Goal: Task Accomplishment & Management: Use online tool/utility

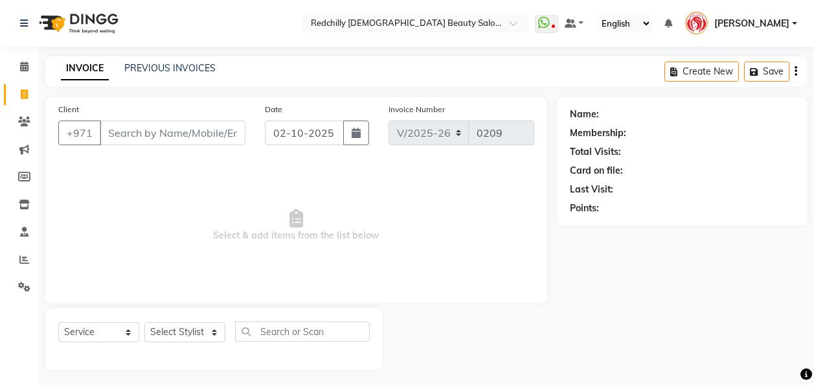
select select "8996"
select select "service"
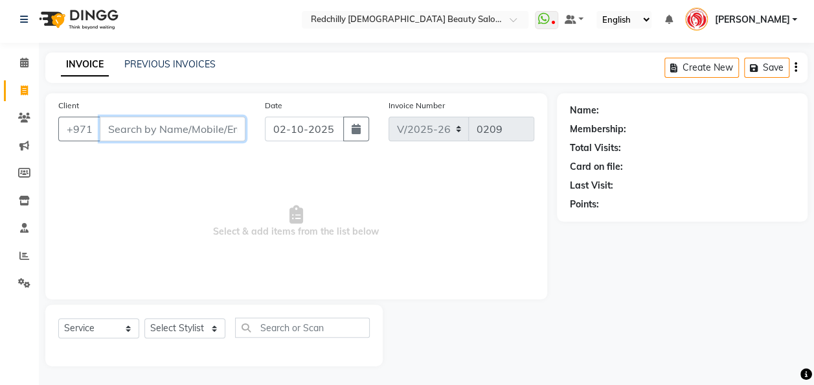
click at [128, 128] on input "Client" at bounding box center [173, 129] width 146 height 25
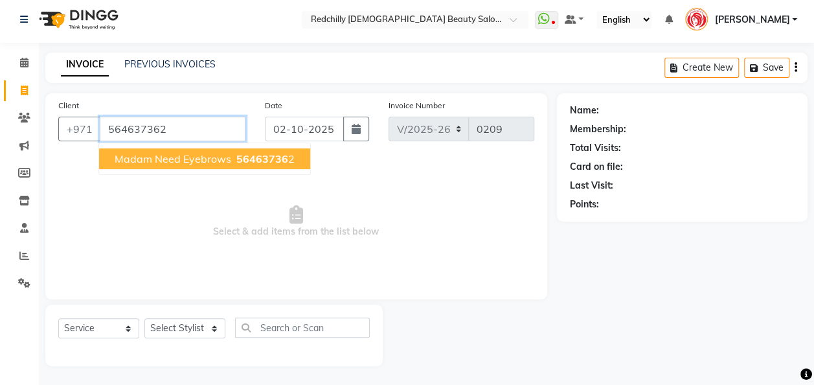
type input "564637362"
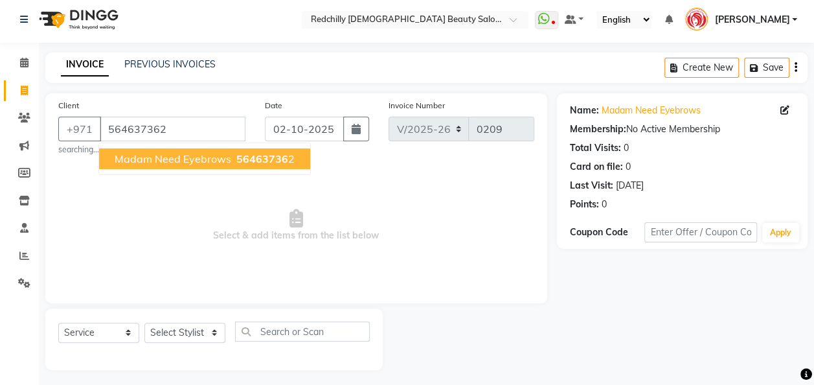
click at [237, 161] on span "56463736" at bounding box center [263, 158] width 52 height 13
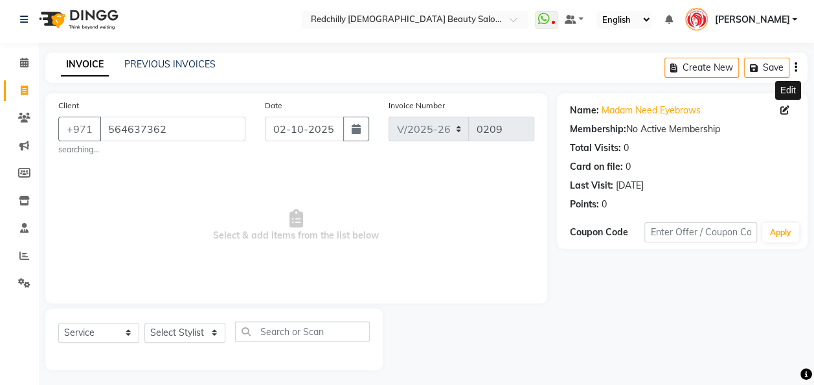
click at [785, 109] on icon at bounding box center [785, 110] width 9 height 9
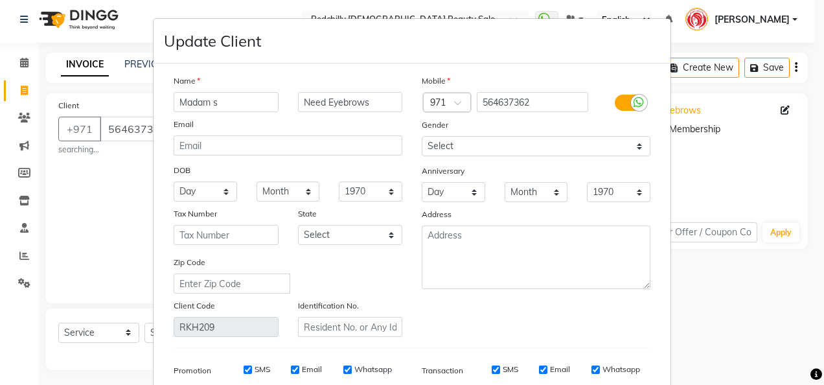
type input "Madam s"
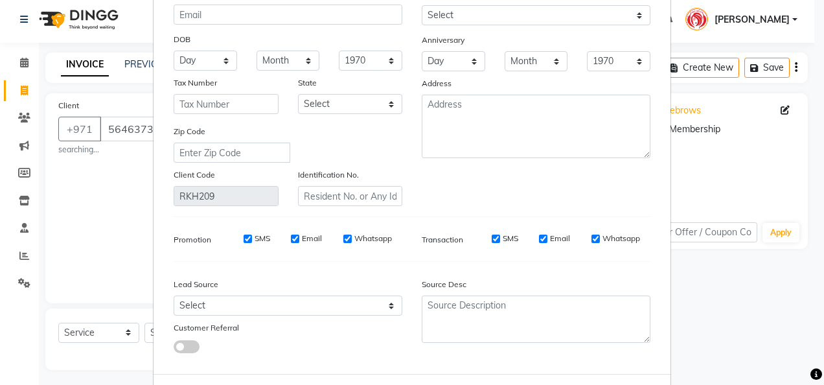
scroll to position [135, 0]
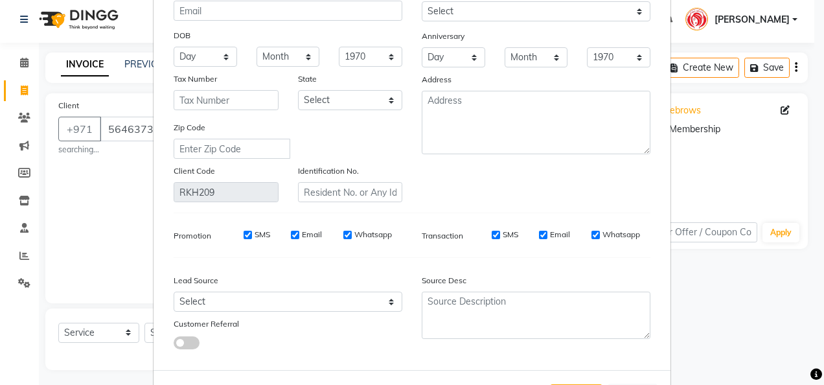
click at [759, 310] on ngb-modal-window "Update Client Name Madam s Need Eyebrows Email DOB Day 01 02 03 04 05 06 07 08 …" at bounding box center [412, 192] width 824 height 385
click at [25, 18] on ngb-modal-window "Update Client Name Madam s Need Eyebrows Email DOB Day 01 02 03 04 05 06 07 08 …" at bounding box center [412, 192] width 824 height 385
click at [25, 19] on ngb-modal-window "Update Client Name Madam s Need Eyebrows Email DOB Day 01 02 03 04 05 06 07 08 …" at bounding box center [412, 192] width 824 height 385
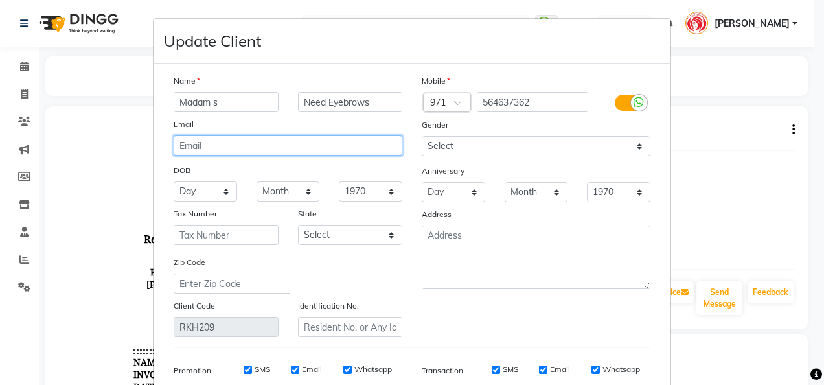
click at [207, 151] on input "email" at bounding box center [288, 145] width 229 height 20
type input "564637362"
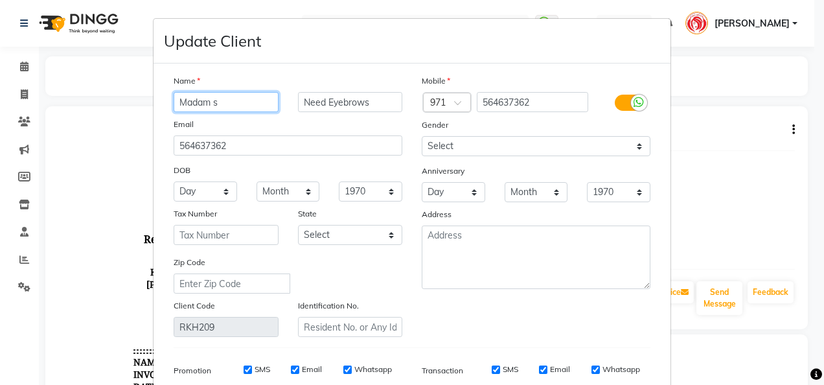
click at [231, 100] on input "Madam s" at bounding box center [226, 102] width 105 height 20
type input "Madam [PERSON_NAME]"
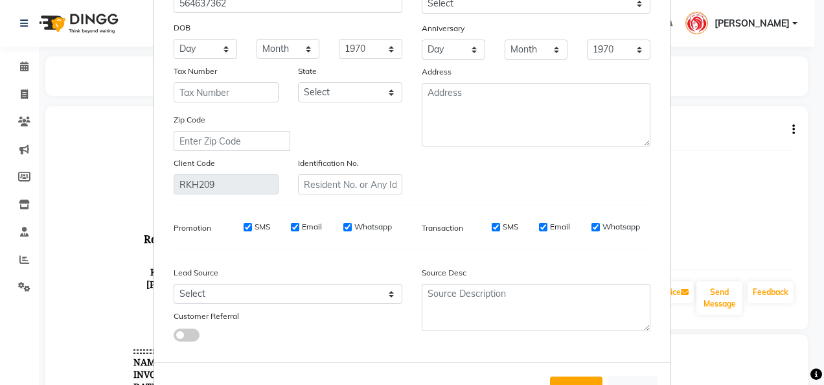
scroll to position [188, 0]
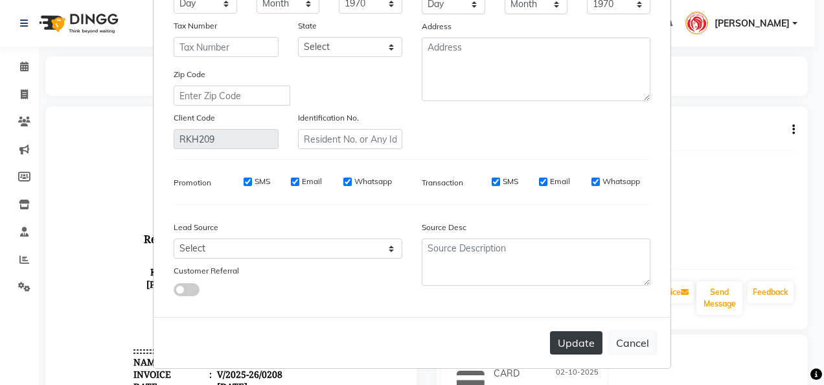
click at [585, 349] on button "Update" at bounding box center [576, 342] width 52 height 23
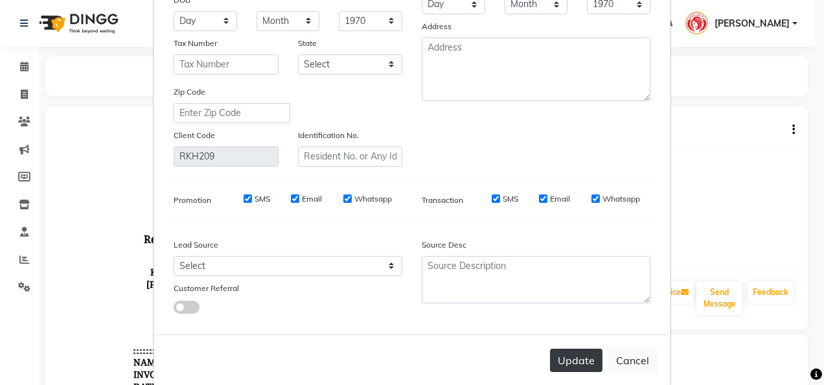
scroll to position [205, 0]
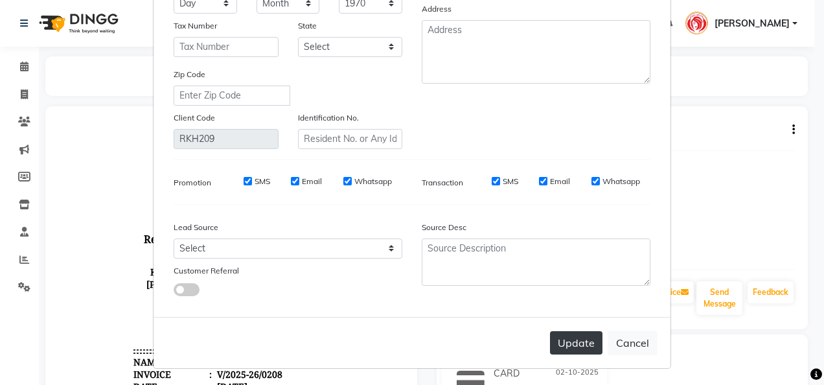
click at [581, 342] on button "Update" at bounding box center [576, 342] width 52 height 23
click at [571, 343] on button "Update" at bounding box center [576, 342] width 52 height 23
click at [579, 346] on button "Update" at bounding box center [576, 342] width 52 height 23
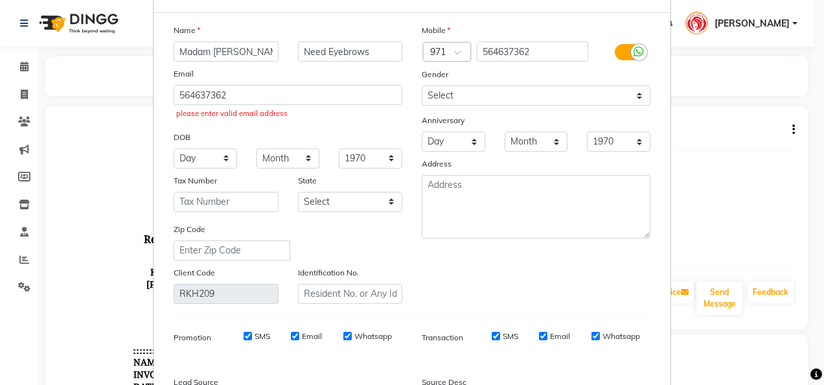
scroll to position [29, 0]
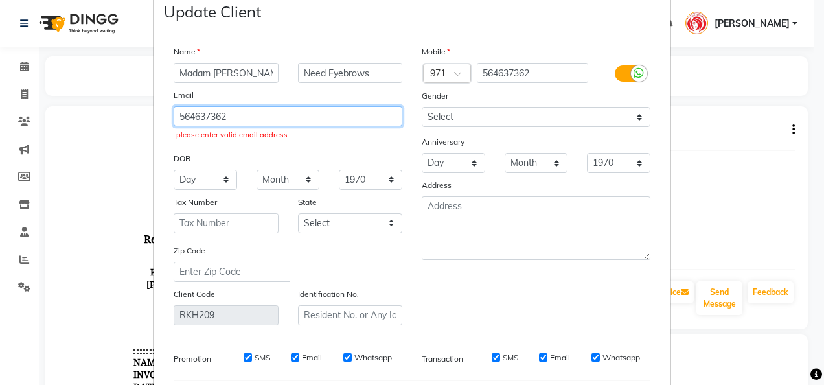
click at [229, 114] on input "564637362" at bounding box center [288, 116] width 229 height 20
type input "5"
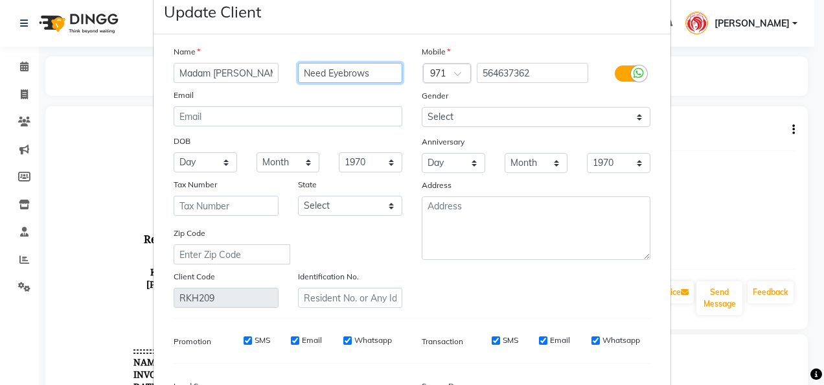
click at [378, 74] on input "Need Eyebrows" at bounding box center [350, 73] width 105 height 20
type input "N"
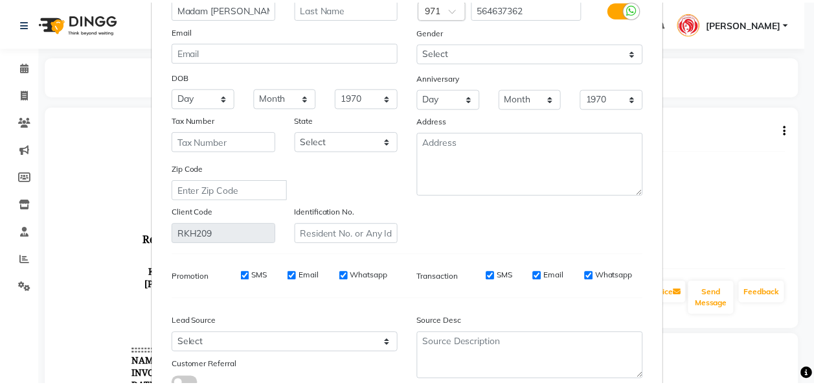
scroll to position [188, 0]
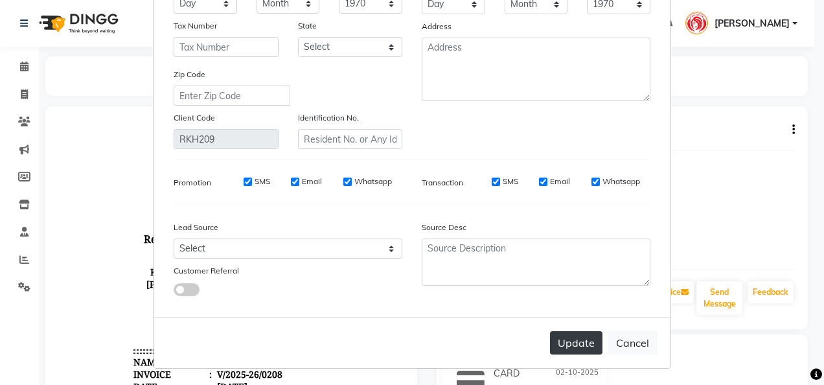
click at [573, 343] on button "Update" at bounding box center [576, 342] width 52 height 23
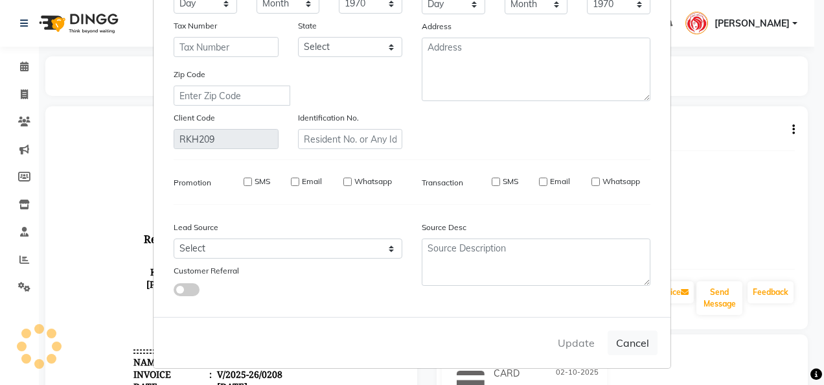
select select
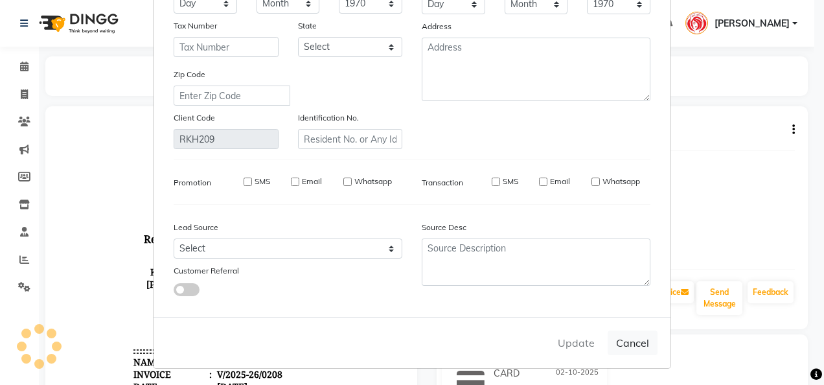
select select
checkbox input "false"
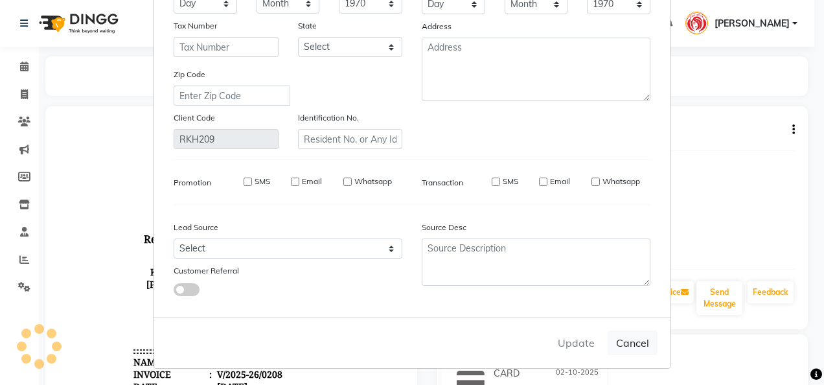
checkbox input "false"
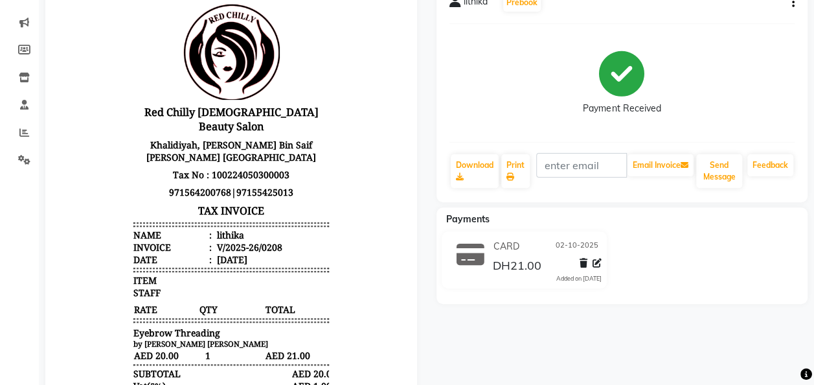
scroll to position [133, 0]
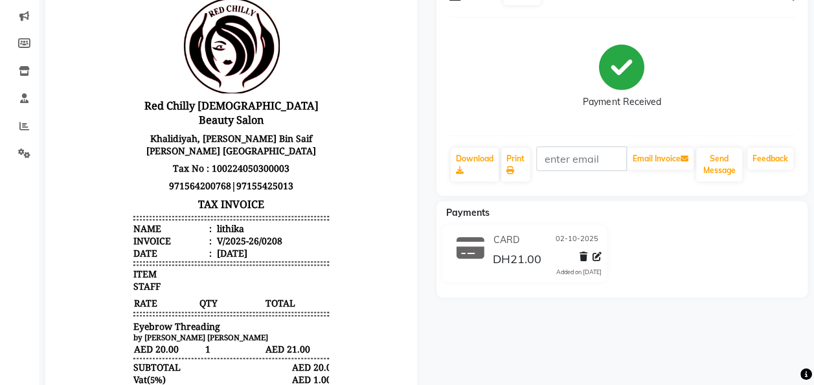
scroll to position [4, 0]
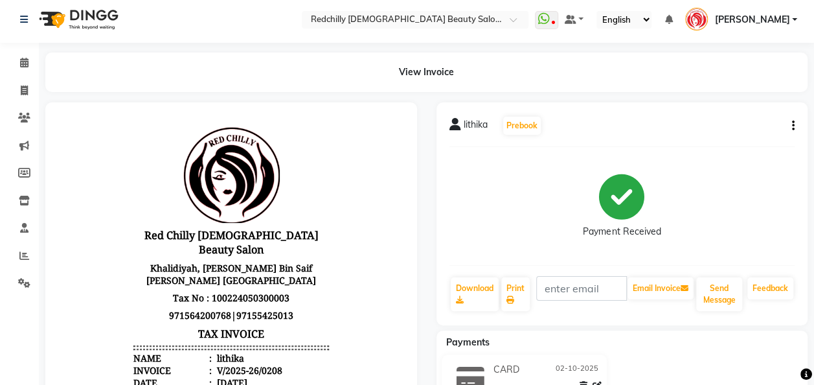
select select "8996"
select select "service"
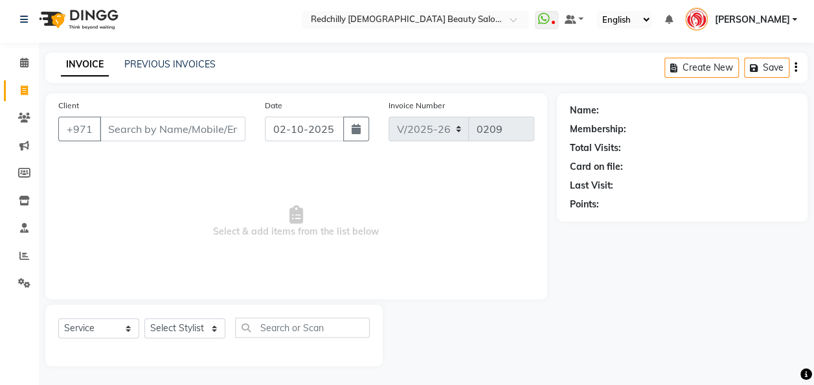
click at [108, 126] on input "Client" at bounding box center [173, 129] width 146 height 25
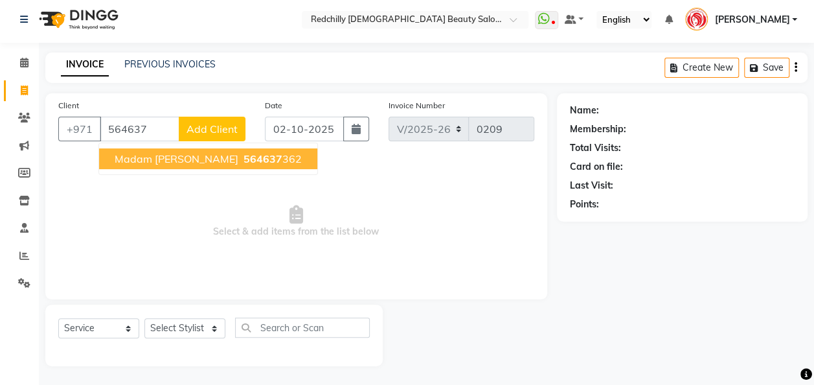
click at [244, 162] on span "564637" at bounding box center [263, 158] width 39 height 13
type input "564637362"
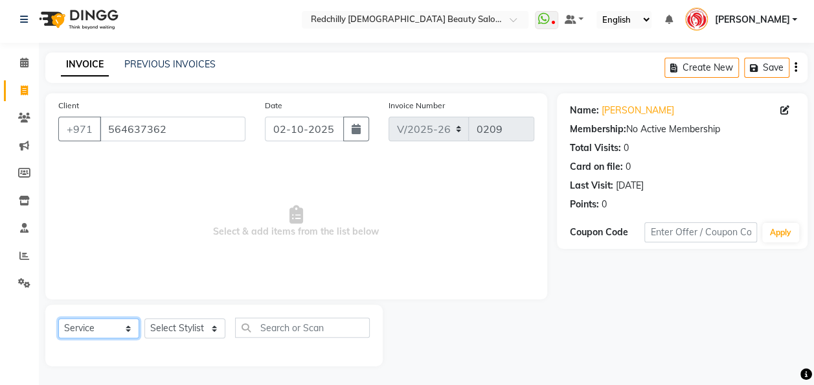
click at [129, 324] on select "Select Service Product Membership Package Voucher Prepaid Gift Card" at bounding box center [98, 328] width 81 height 20
select select "package"
click at [58, 318] on select "Select Service Product Membership Package Voucher Prepaid Gift Card" at bounding box center [98, 328] width 81 height 20
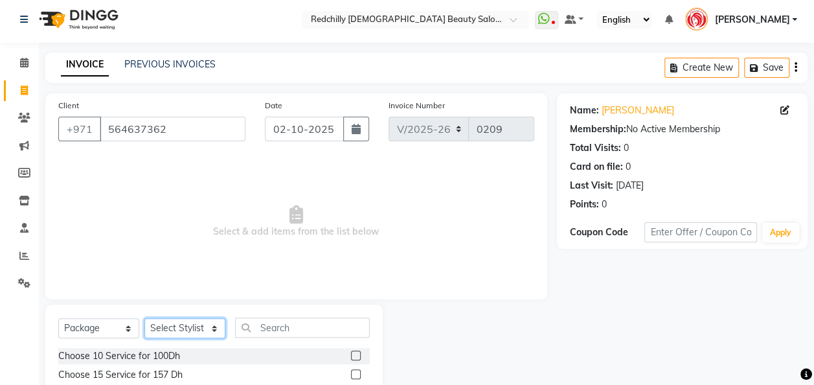
click at [218, 325] on select "Select Stylist Appointment [PERSON_NAME] [PERSON_NAME] [PERSON_NAME] Lolita Cub…" at bounding box center [184, 328] width 81 height 20
select select "91328"
click at [144, 318] on select "Select Stylist Appointment [PERSON_NAME] [PERSON_NAME] [PERSON_NAME] Lolita Cub…" at bounding box center [184, 328] width 81 height 20
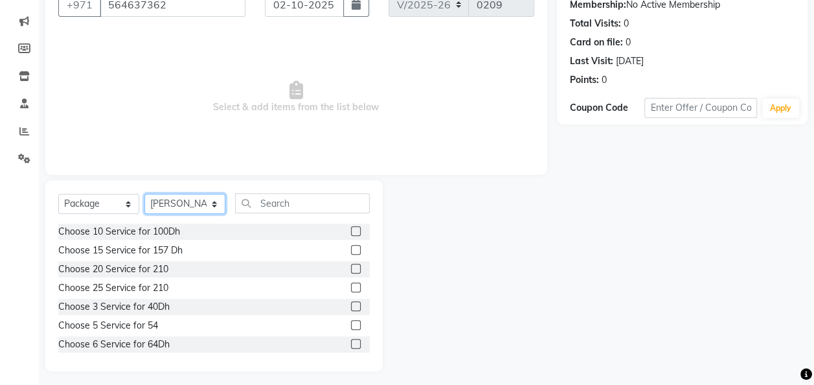
scroll to position [133, 0]
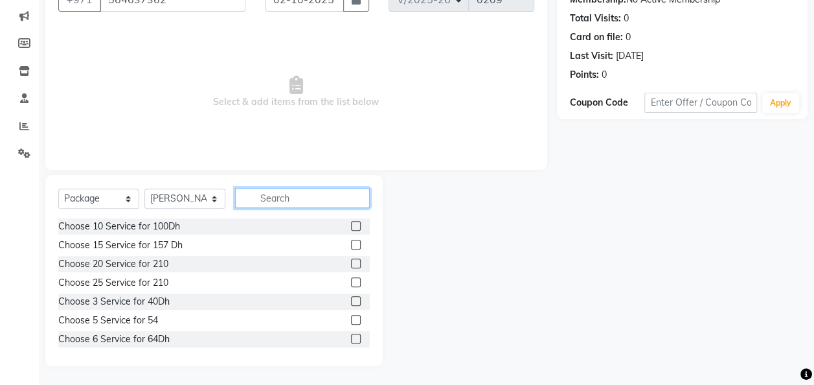
click at [262, 195] on input "text" at bounding box center [302, 198] width 135 height 20
click at [351, 242] on label at bounding box center [356, 245] width 10 height 10
click at [351, 242] on input "checkbox" at bounding box center [355, 245] width 8 height 8
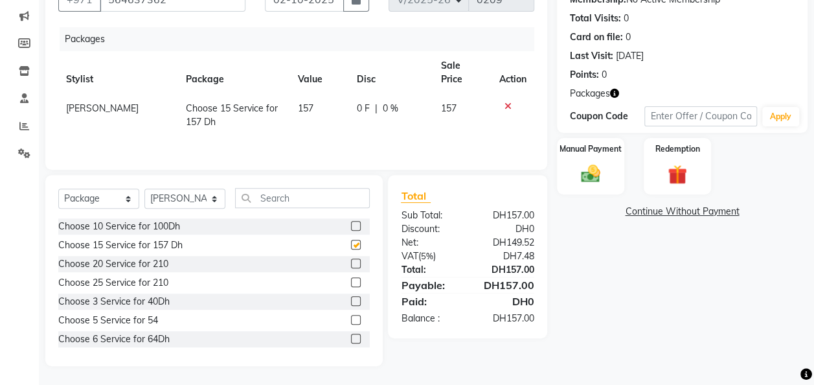
checkbox input "false"
click at [277, 197] on input "text" at bounding box center [302, 198] width 135 height 20
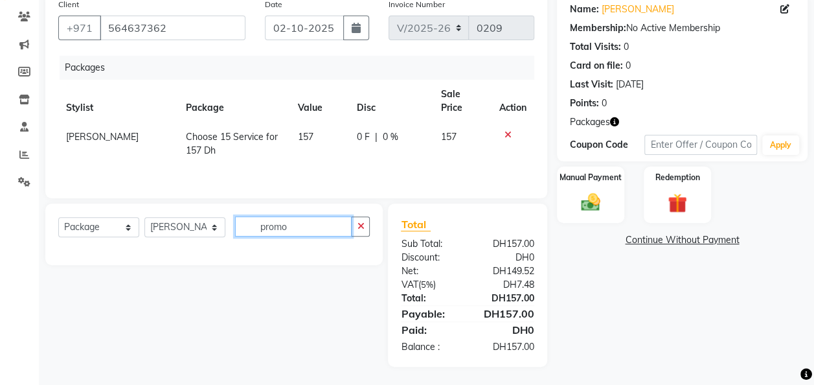
type input "promo"
click at [125, 225] on select "Select Service Product Membership Package Voucher Prepaid Gift Card" at bounding box center [98, 227] width 81 height 20
select select "service"
click at [58, 217] on select "Select Service Product Membership Package Voucher Prepaid Gift Card" at bounding box center [98, 227] width 81 height 20
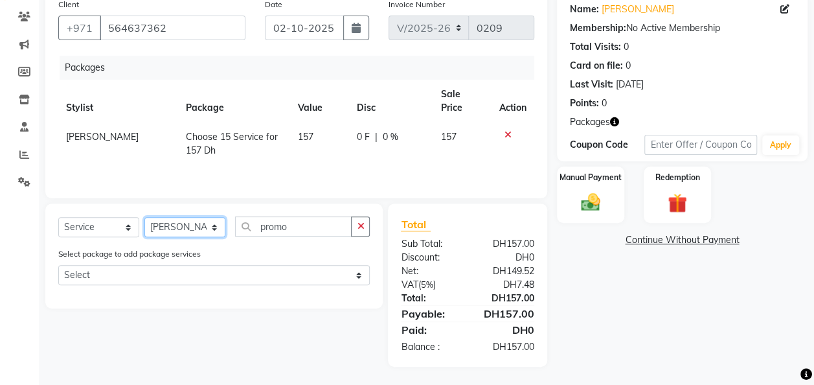
click at [209, 225] on select "Select Stylist Appointment [PERSON_NAME] [PERSON_NAME] [PERSON_NAME] Lolita Cub…" at bounding box center [184, 227] width 81 height 20
click at [207, 225] on select "Select Stylist Appointment [PERSON_NAME] [PERSON_NAME] [PERSON_NAME] Lolita Cub…" at bounding box center [184, 227] width 81 height 20
select select "91332"
click at [144, 217] on select "Select Stylist Appointment [PERSON_NAME] [PERSON_NAME] [PERSON_NAME] Lolita Cub…" at bounding box center [184, 227] width 81 height 20
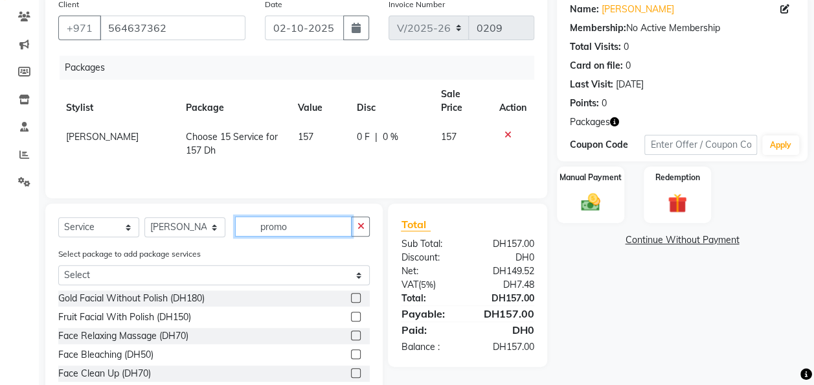
click at [305, 225] on input "promo" at bounding box center [293, 226] width 117 height 20
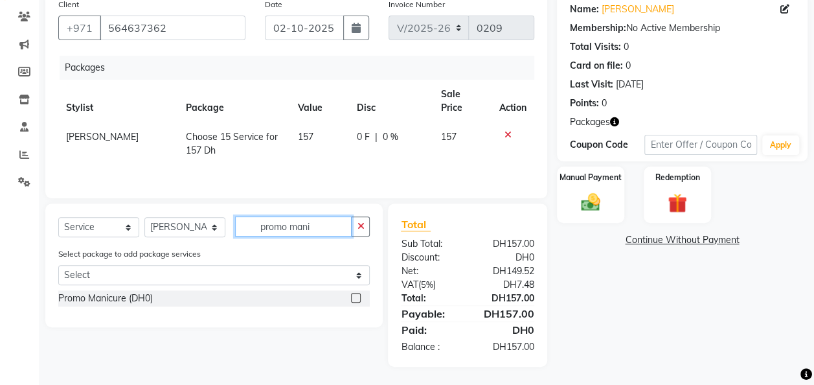
type input "promo mani"
click at [356, 299] on label at bounding box center [356, 298] width 10 height 10
click at [356, 299] on input "checkbox" at bounding box center [355, 298] width 8 height 8
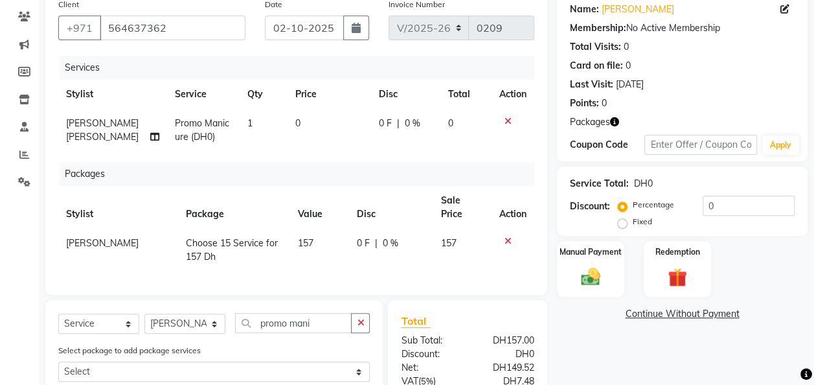
checkbox input "false"
click at [324, 321] on input "promo mani" at bounding box center [293, 323] width 117 height 20
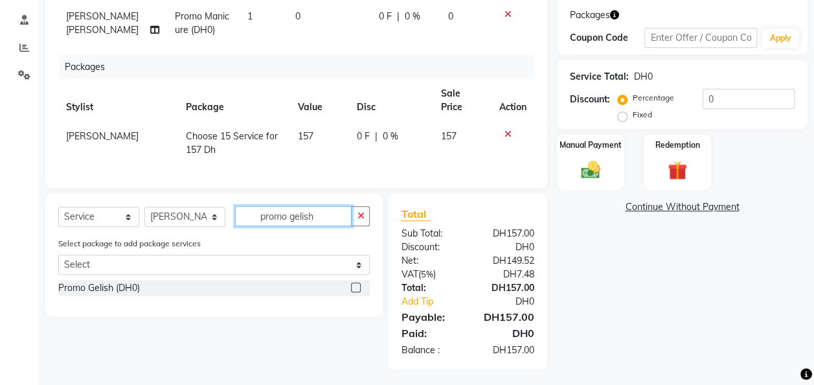
type input "promo gelish"
click at [356, 283] on label at bounding box center [356, 288] width 10 height 10
click at [356, 284] on input "checkbox" at bounding box center [355, 288] width 8 height 8
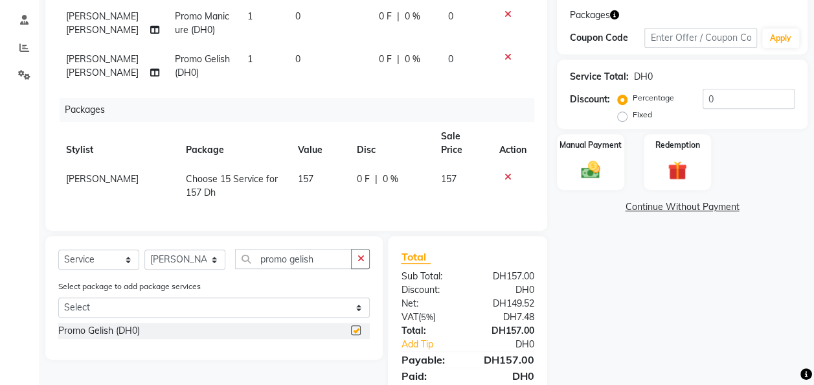
checkbox input "false"
click at [323, 252] on input "promo gelish" at bounding box center [293, 259] width 117 height 20
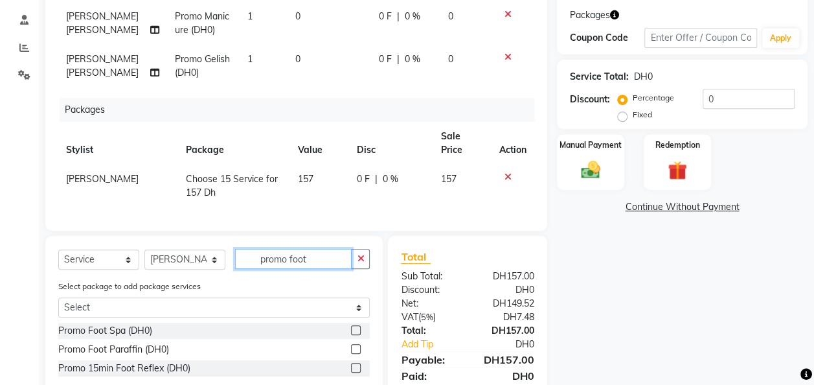
type input "promo foot"
click at [358, 325] on label at bounding box center [356, 330] width 10 height 10
click at [358, 327] on input "checkbox" at bounding box center [355, 331] width 8 height 8
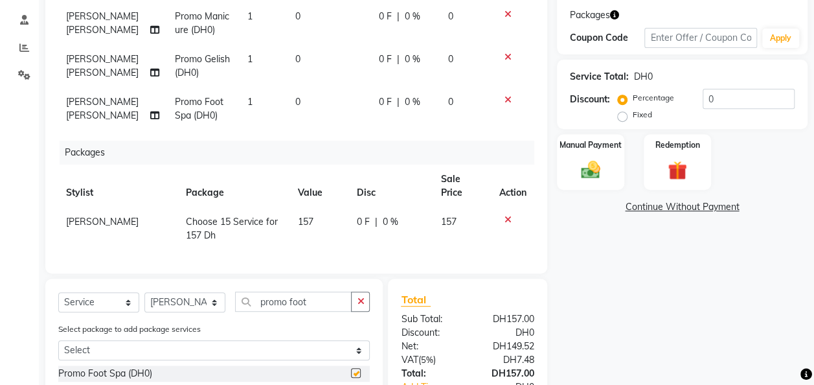
checkbox input "false"
click at [312, 293] on input "promo foot" at bounding box center [293, 302] width 117 height 20
type input "promo half"
click at [357, 368] on label at bounding box center [356, 373] width 10 height 10
click at [357, 369] on input "checkbox" at bounding box center [355, 373] width 8 height 8
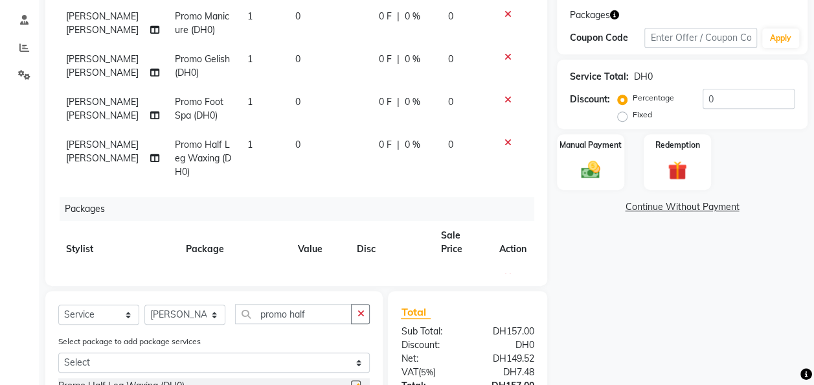
checkbox input "false"
click at [312, 312] on input "promo half" at bounding box center [293, 314] width 117 height 20
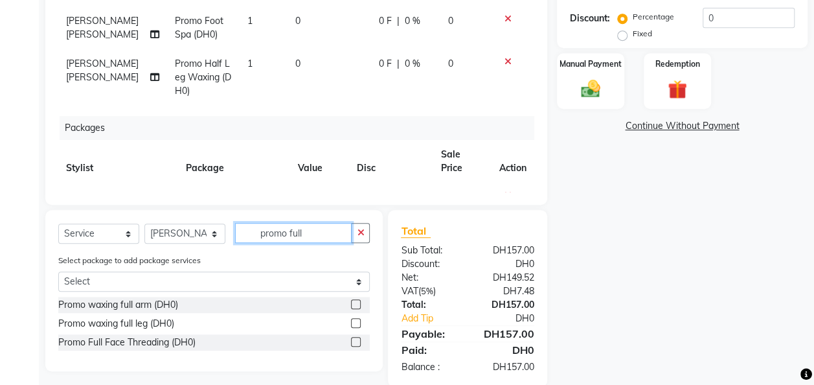
scroll to position [314, 0]
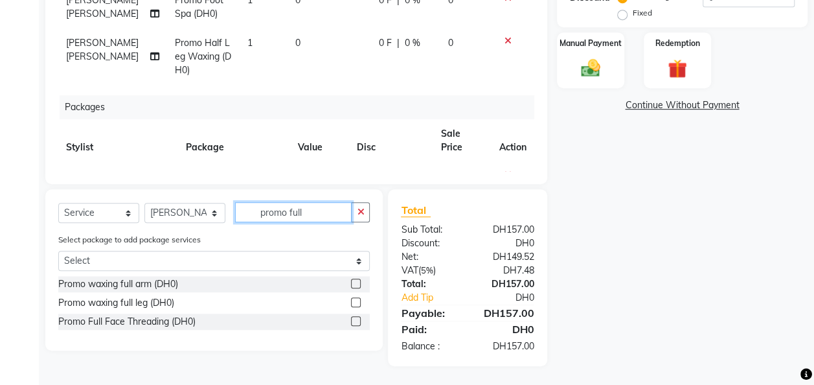
type input "promo full"
click at [358, 284] on label at bounding box center [356, 284] width 10 height 10
click at [358, 284] on input "checkbox" at bounding box center [355, 284] width 8 height 8
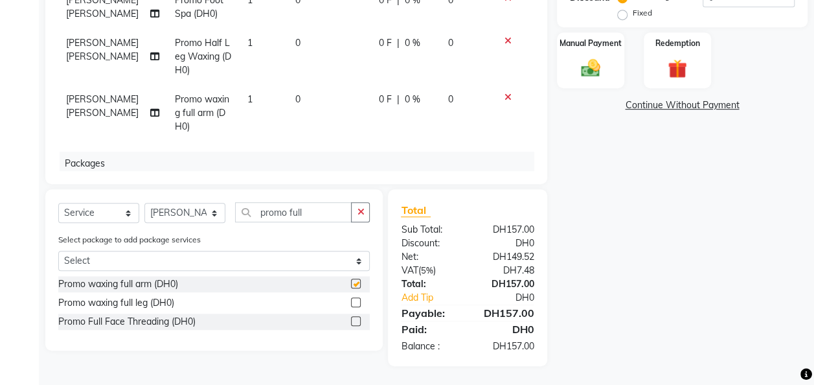
checkbox input "false"
click at [310, 214] on input "promo full" at bounding box center [293, 212] width 117 height 20
type input "promo under"
click at [355, 283] on label at bounding box center [356, 284] width 10 height 10
click at [355, 283] on input "checkbox" at bounding box center [355, 284] width 8 height 8
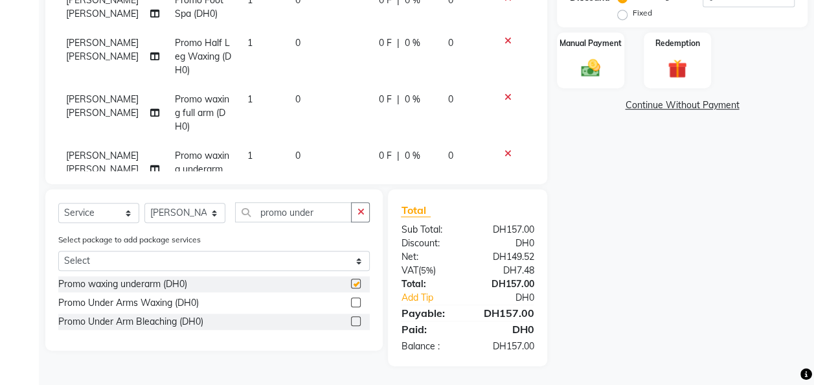
checkbox input "false"
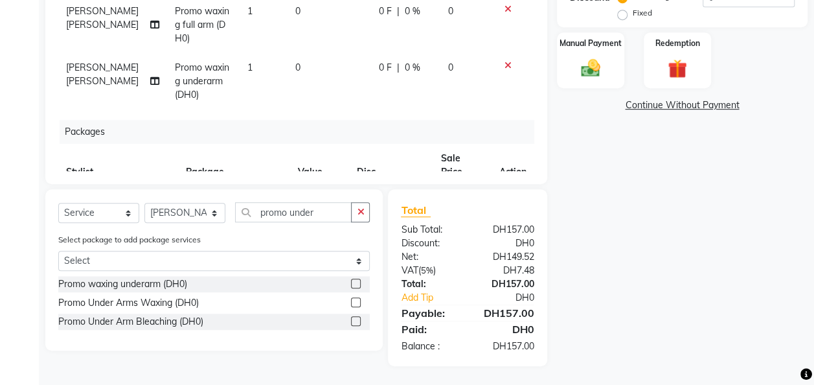
scroll to position [93, 0]
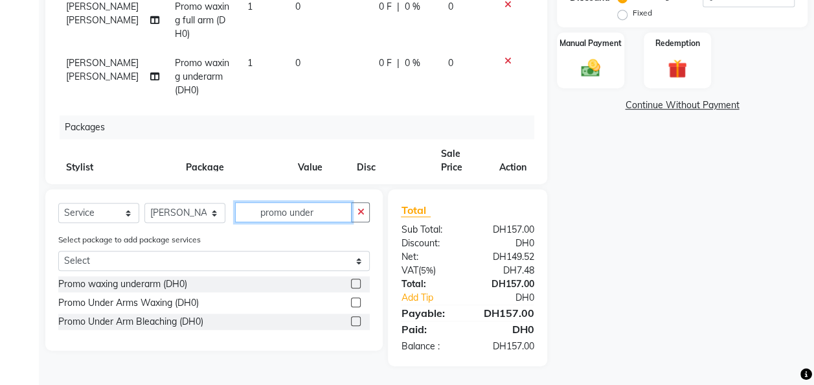
click at [316, 209] on input "promo under" at bounding box center [293, 212] width 117 height 20
type input "promo eye"
click at [355, 283] on label at bounding box center [356, 284] width 10 height 10
click at [355, 283] on input "checkbox" at bounding box center [355, 284] width 8 height 8
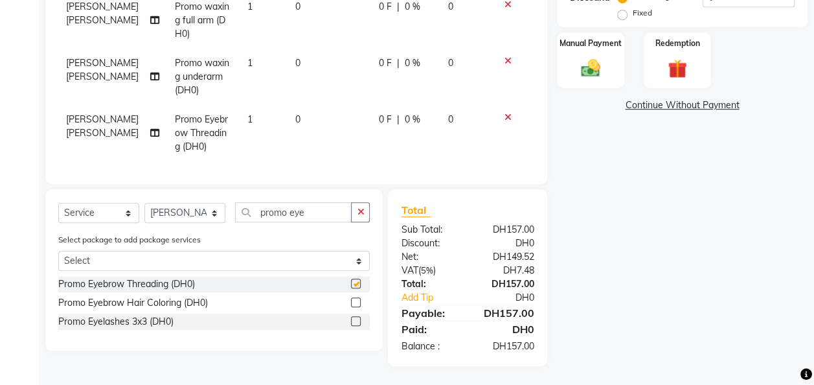
checkbox input "false"
click at [311, 214] on input "promo eye" at bounding box center [293, 212] width 117 height 20
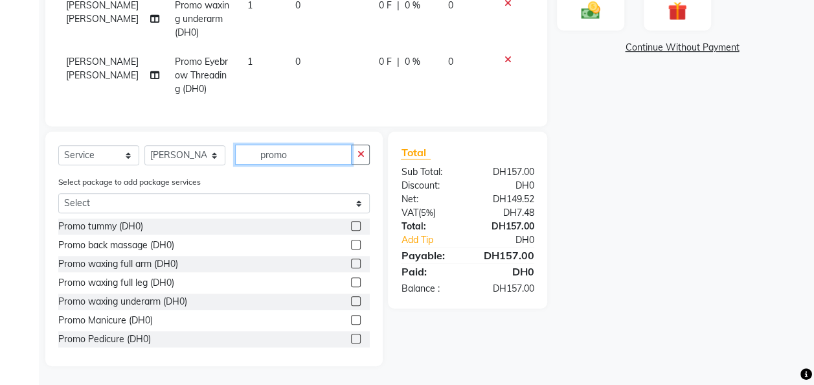
scroll to position [285, 0]
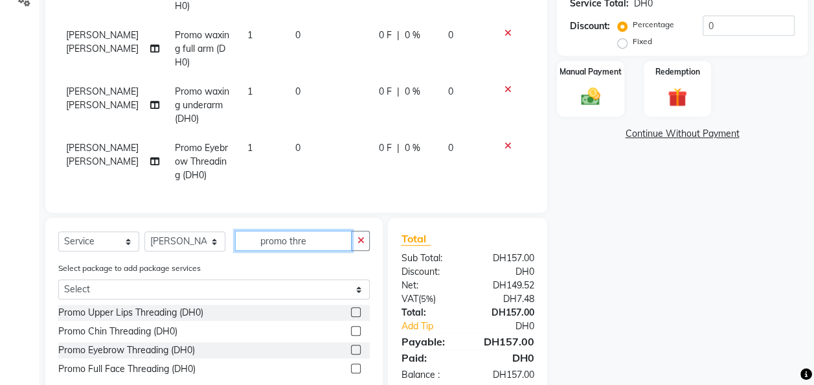
type input "promo thre"
click at [356, 330] on label at bounding box center [356, 331] width 10 height 10
click at [356, 330] on input "checkbox" at bounding box center [355, 331] width 8 height 8
checkbox input "false"
click at [358, 313] on label at bounding box center [356, 312] width 10 height 10
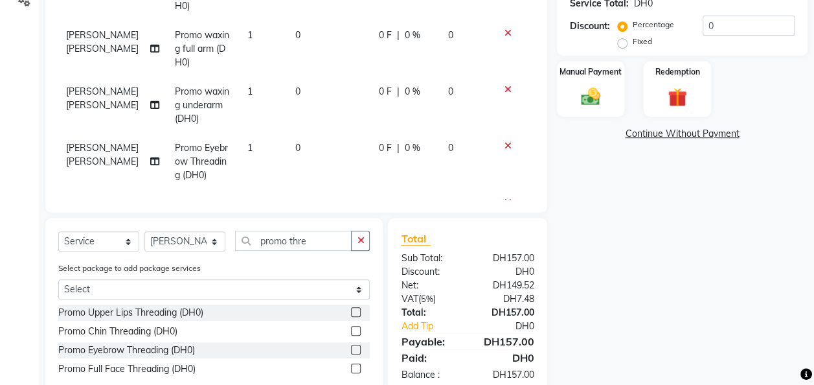
click at [358, 313] on input "checkbox" at bounding box center [355, 312] width 8 height 8
checkbox input "false"
click at [317, 237] on input "promo thre" at bounding box center [293, 241] width 117 height 20
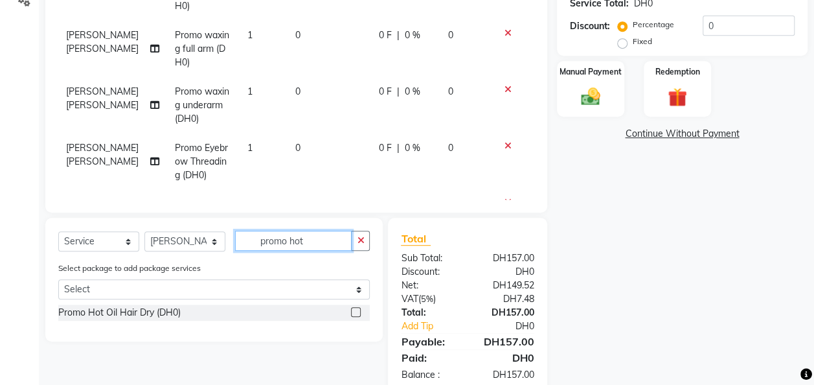
type input "promo hot"
click at [358, 311] on label at bounding box center [356, 312] width 10 height 10
click at [358, 311] on input "checkbox" at bounding box center [355, 312] width 8 height 8
checkbox input "false"
click at [315, 237] on input "promo hot" at bounding box center [293, 241] width 117 height 20
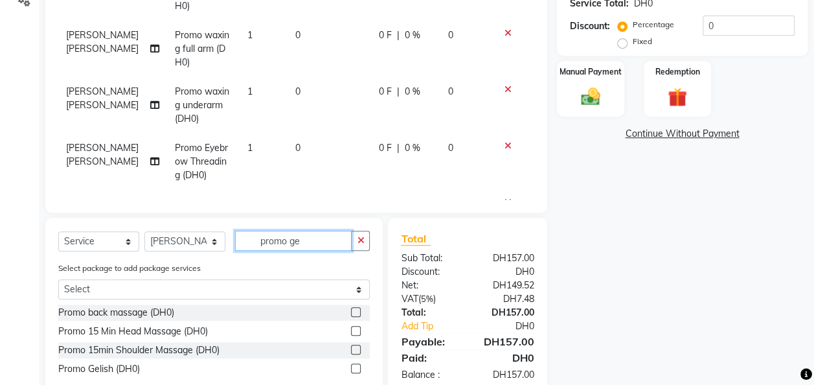
type input "promo ge"
click at [354, 369] on label at bounding box center [356, 369] width 10 height 10
click at [354, 369] on input "checkbox" at bounding box center [355, 369] width 8 height 8
checkbox input "false"
click at [306, 241] on input "promo ge" at bounding box center [293, 241] width 117 height 20
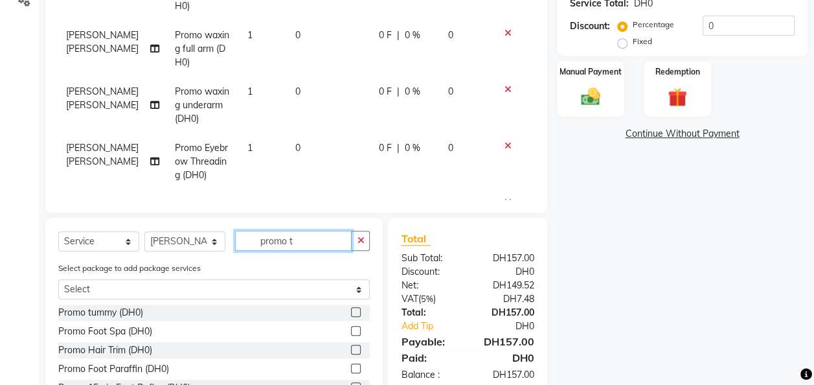
scroll to position [371, 0]
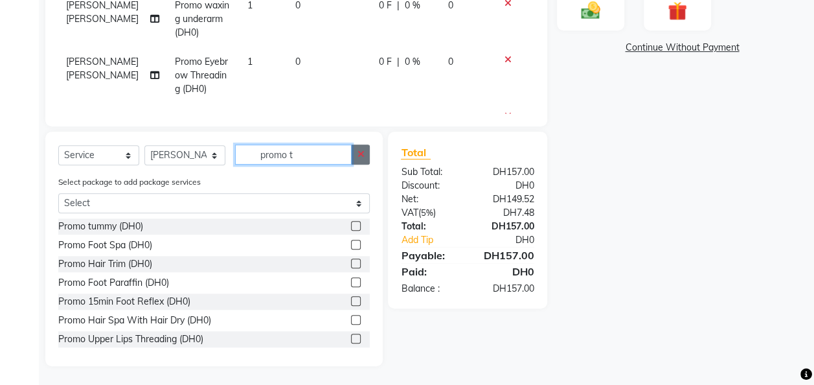
type input "promo t"
click at [358, 159] on button "button" at bounding box center [360, 154] width 19 height 20
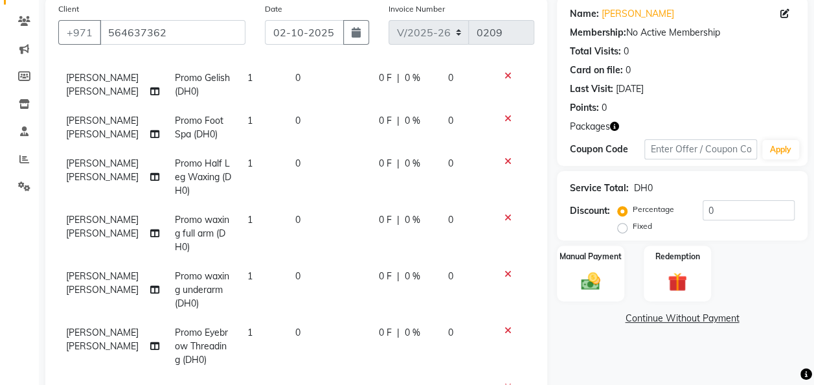
scroll to position [0, 0]
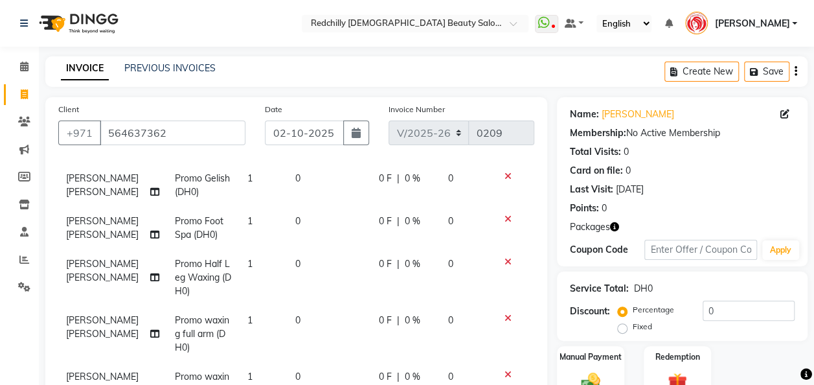
click at [241, 178] on td "1" at bounding box center [264, 185] width 48 height 43
select select "91332"
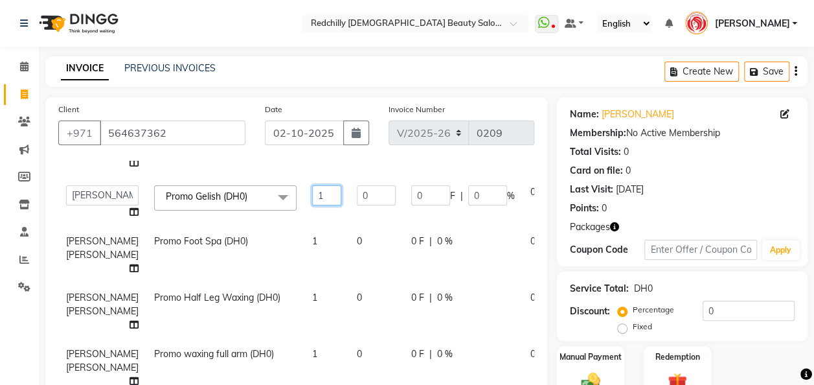
click at [312, 202] on input "1" at bounding box center [326, 195] width 29 height 20
type input "3"
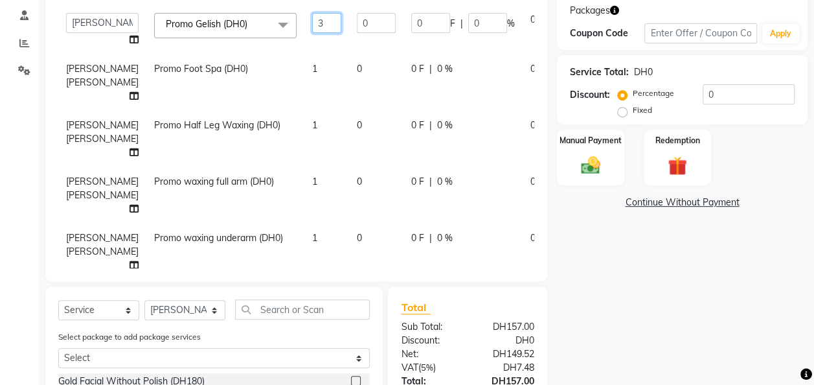
scroll to position [46, 0]
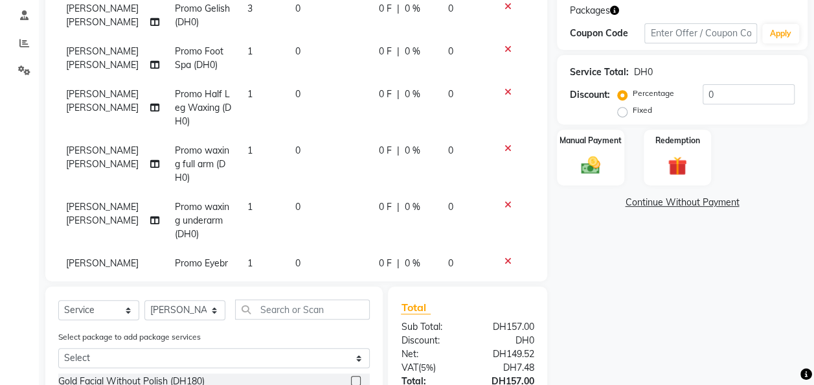
click at [275, 219] on tbody "[PERSON_NAME] [PERSON_NAME] Promo Manicure (DH0) 1 0 0 F | 0 % 0 [PERSON_NAME] …" at bounding box center [296, 234] width 476 height 566
click at [240, 145] on td "1" at bounding box center [264, 164] width 48 height 56
select select "91332"
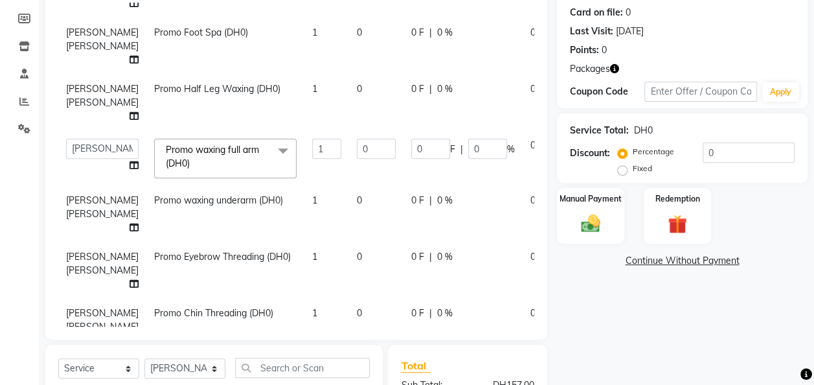
scroll to position [183, 0]
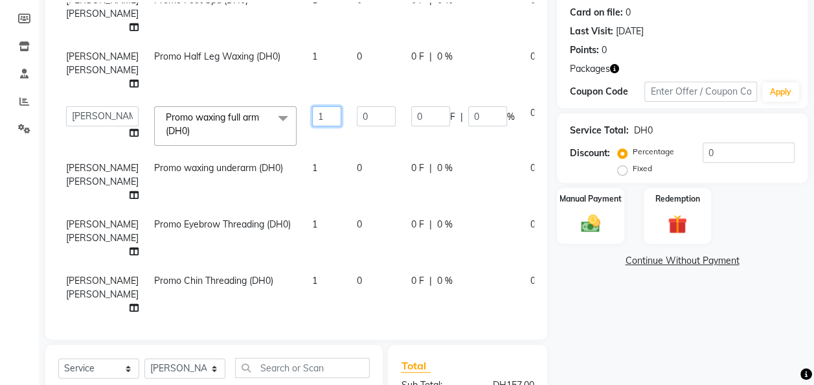
click at [312, 126] on input "1" at bounding box center [326, 116] width 29 height 20
type input "2"
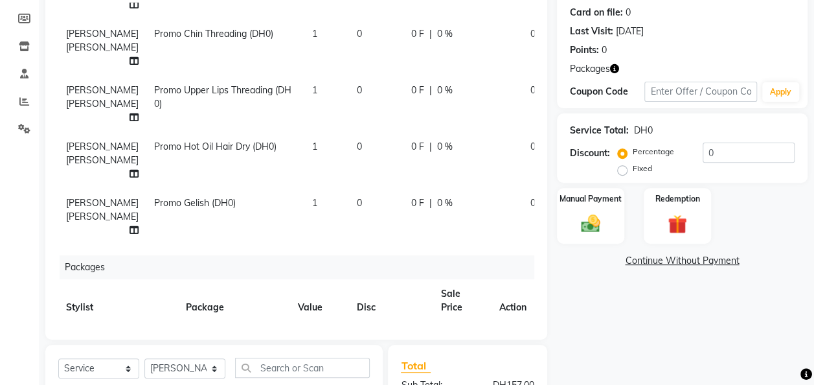
scroll to position [336, 0]
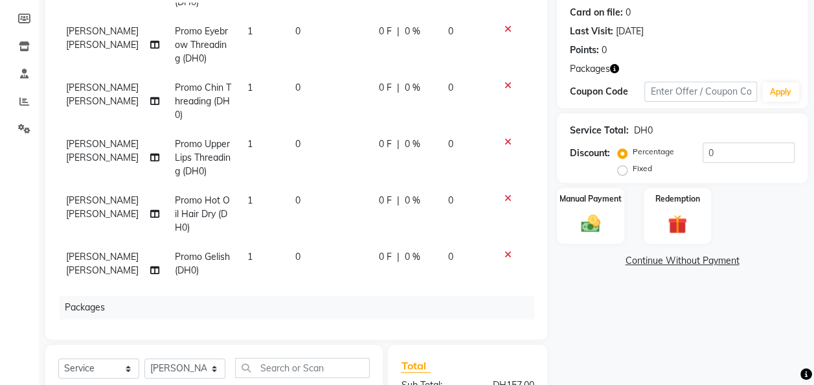
click at [277, 254] on tbody "[PERSON_NAME] [PERSON_NAME] Promo Manicure (DH0) 1 0 0 F | 0 % 0 [PERSON_NAME] …" at bounding box center [296, 2] width 476 height 566
click at [240, 190] on td "1" at bounding box center [264, 214] width 48 height 56
select select "91332"
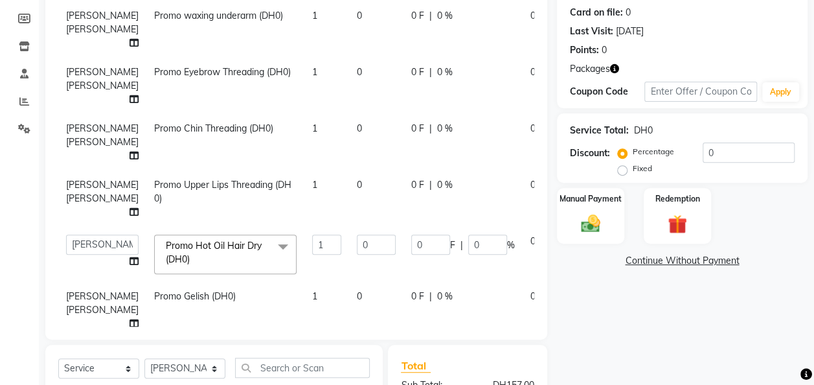
scroll to position [445, 0]
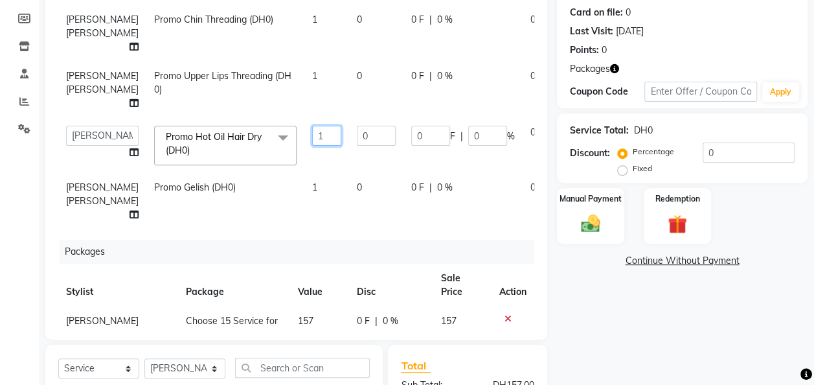
click at [312, 146] on input "1" at bounding box center [326, 136] width 29 height 20
type input "3"
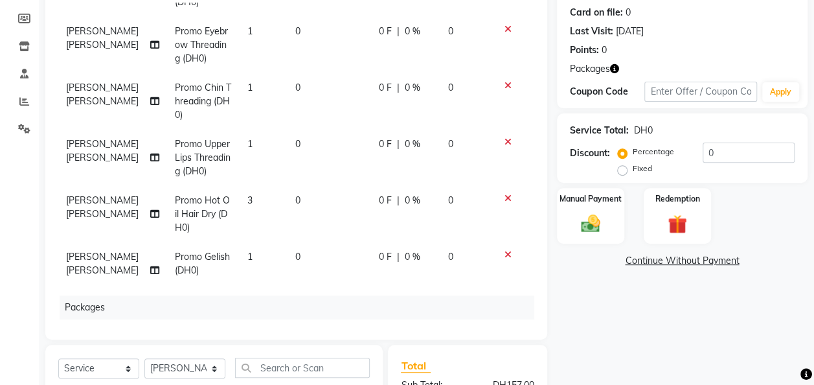
click at [464, 310] on div "Services Stylist Service Qty Price Disc Total Action [PERSON_NAME] [PERSON_NAME…" at bounding box center [296, 165] width 476 height 324
click at [505, 250] on icon at bounding box center [508, 254] width 7 height 9
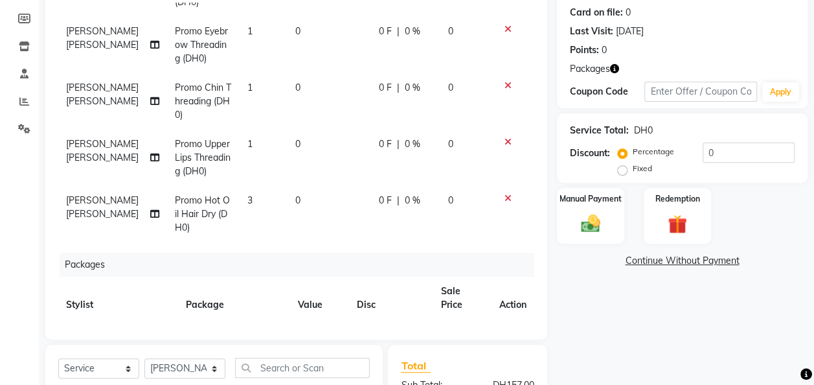
click at [813, 207] on div "Manual Payment Redemption" at bounding box center [683, 216] width 270 height 56
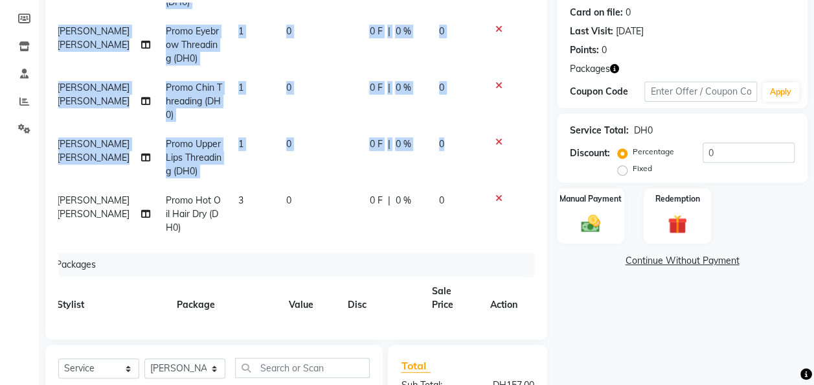
drag, startPoint x: 522, startPoint y: 180, endPoint x: 529, endPoint y: 170, distance: 12.2
click at [529, 170] on div "Services Stylist Service Qty Price Disc Total Action [PERSON_NAME] [PERSON_NAME…" at bounding box center [296, 165] width 476 height 324
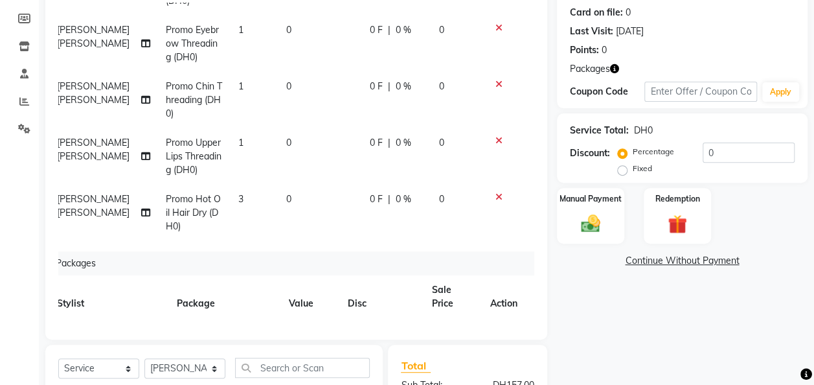
click at [579, 326] on div "Name: [PERSON_NAME] Membership: No Active Membership Total Visits: 0 Card on fi…" at bounding box center [687, 259] width 260 height 640
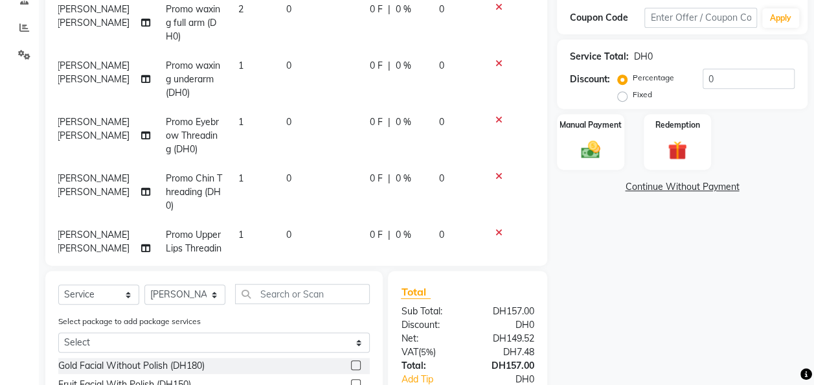
scroll to position [237, 0]
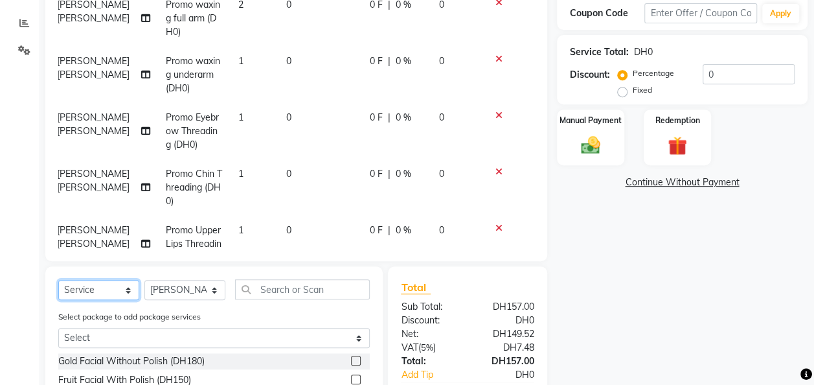
click at [128, 292] on select "Select Service Product Membership Package Voucher Prepaid Gift Card" at bounding box center [98, 290] width 81 height 20
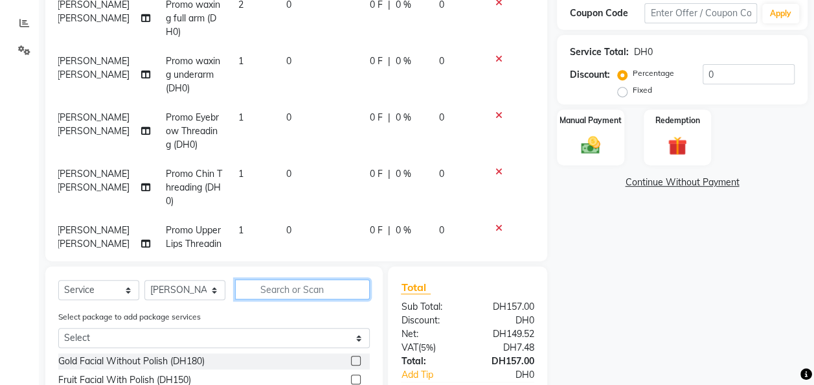
click at [270, 286] on input "text" at bounding box center [302, 289] width 135 height 20
type input "gold"
click at [358, 382] on label at bounding box center [356, 380] width 10 height 10
click at [358, 382] on input "checkbox" at bounding box center [355, 380] width 8 height 8
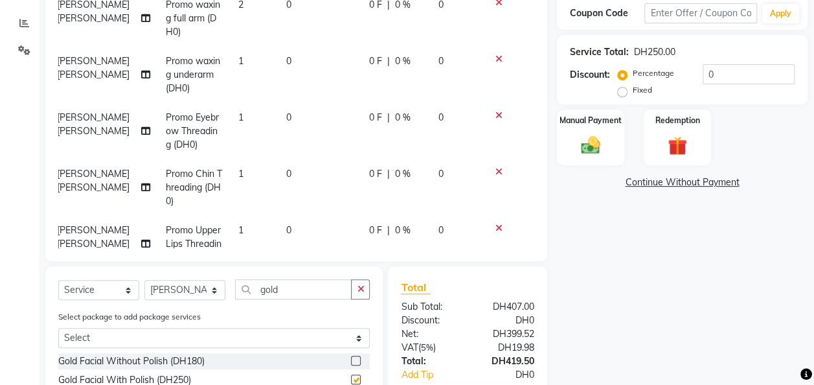
checkbox input "false"
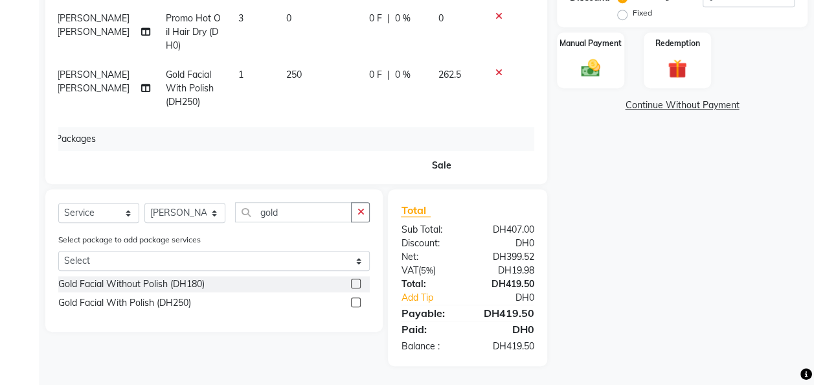
scroll to position [380, 9]
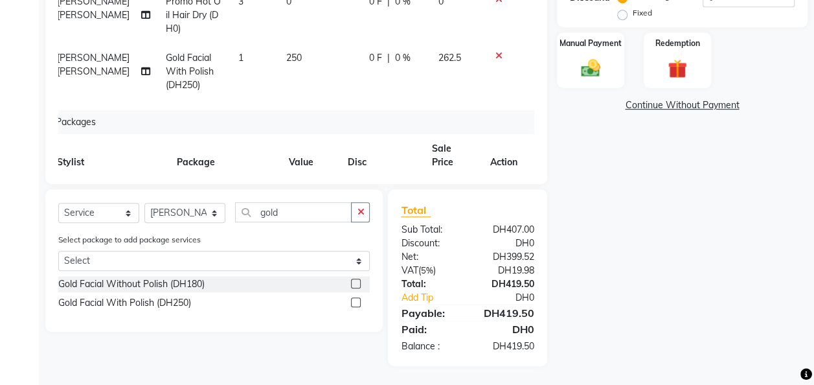
click at [288, 57] on td "250" at bounding box center [321, 71] width 84 height 56
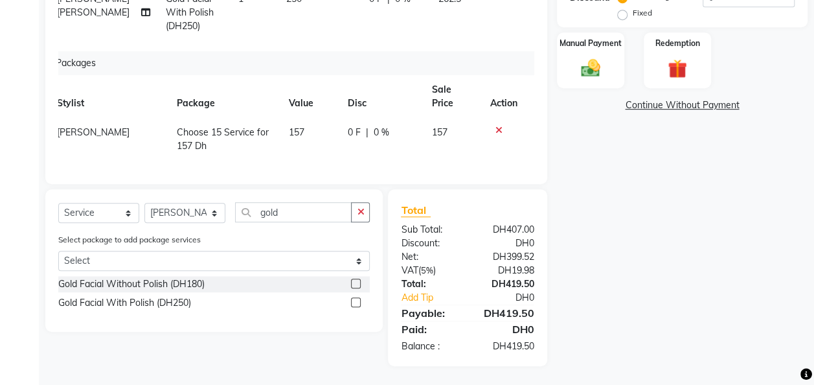
select select "91332"
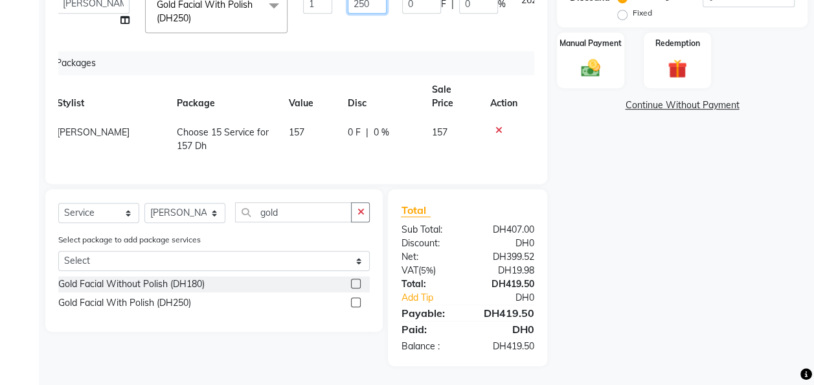
click at [348, 14] on input "250" at bounding box center [367, 4] width 39 height 20
type input "200"
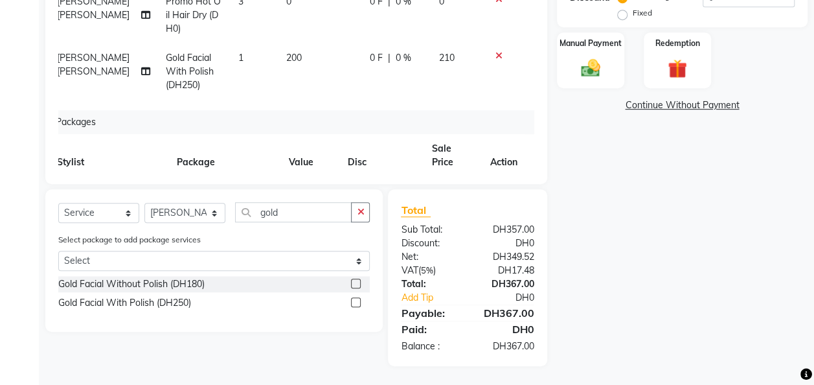
click at [649, 242] on div "Name: [PERSON_NAME] Membership: No Active Membership Total Visits: 0 Card on fi…" at bounding box center [687, 75] width 260 height 583
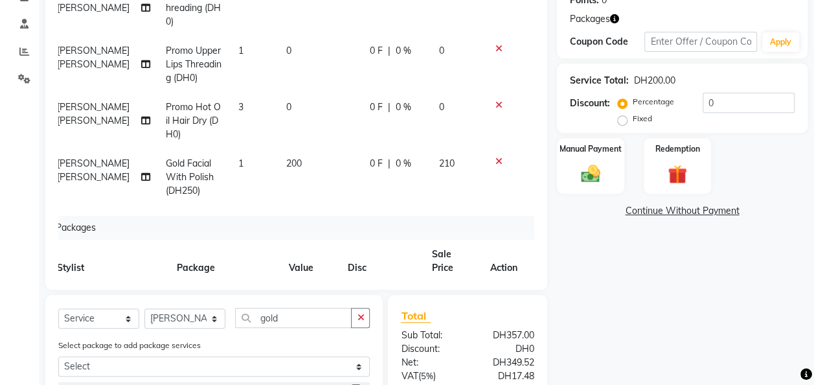
scroll to position [206, 0]
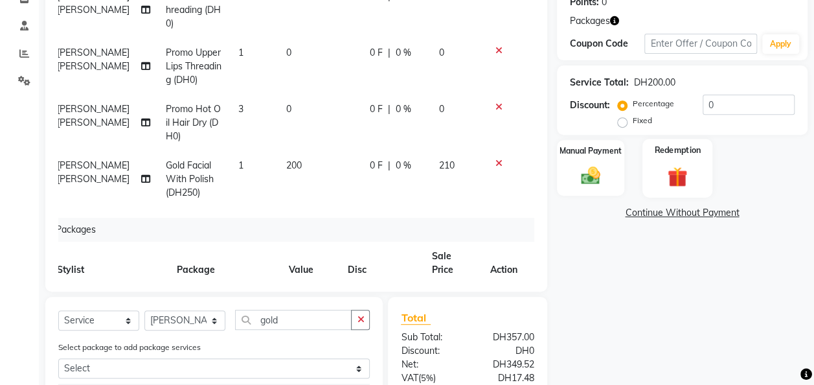
click at [686, 176] on img at bounding box center [678, 176] width 32 height 25
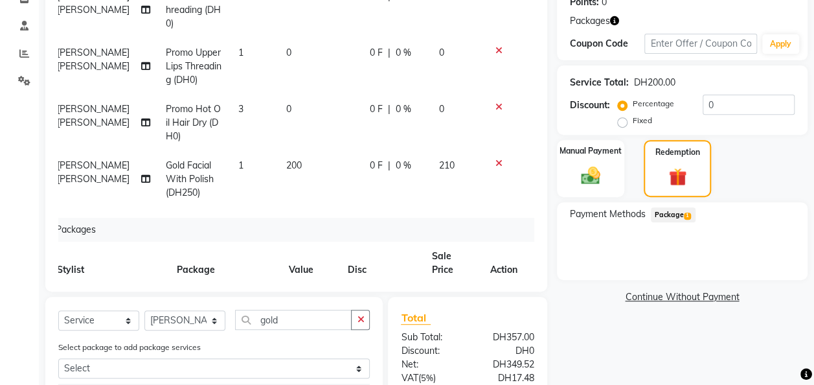
click at [679, 211] on span "Package 1" at bounding box center [673, 214] width 45 height 15
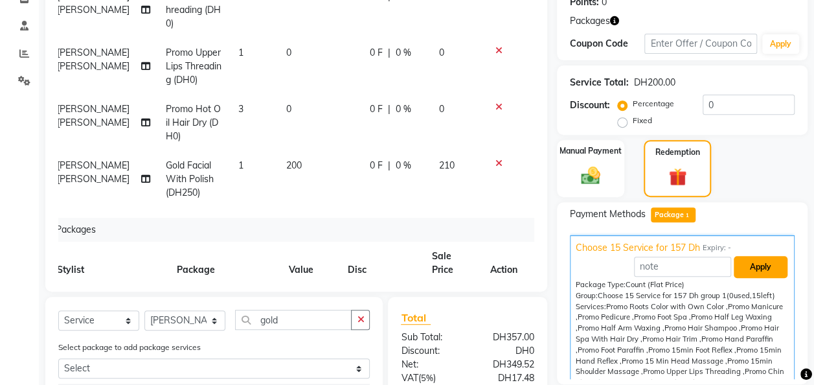
click at [760, 266] on button "Apply" at bounding box center [761, 267] width 54 height 22
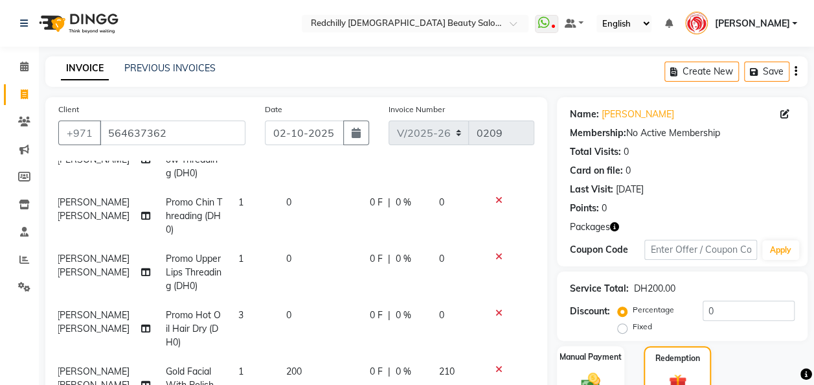
scroll to position [123, 0]
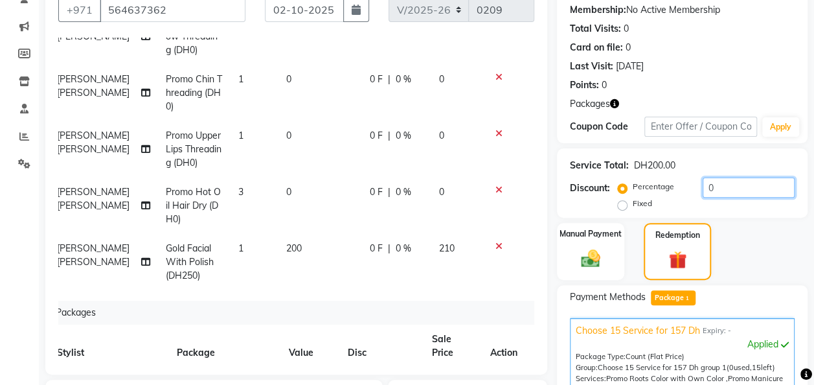
click at [719, 187] on input "0" at bounding box center [749, 188] width 92 height 20
type input "1"
click at [605, 259] on img at bounding box center [591, 258] width 32 height 23
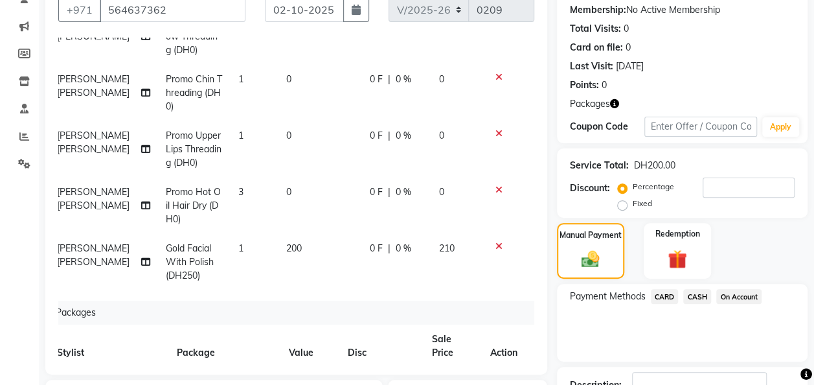
click at [670, 293] on span "CARD" at bounding box center [665, 296] width 28 height 15
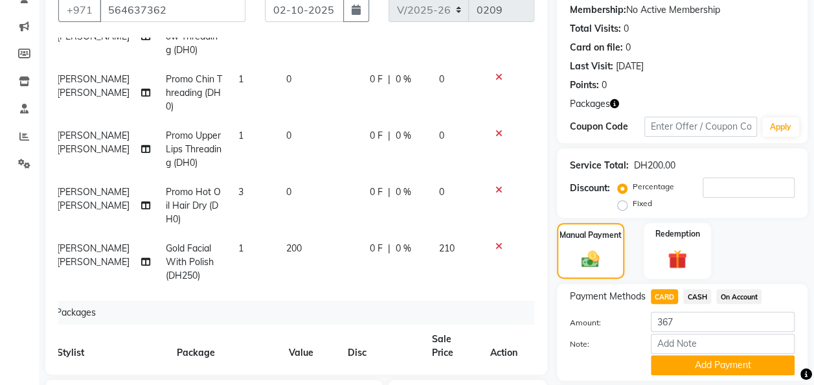
click at [670, 293] on span "CARD" at bounding box center [665, 296] width 28 height 15
click at [684, 324] on input "367" at bounding box center [723, 322] width 144 height 20
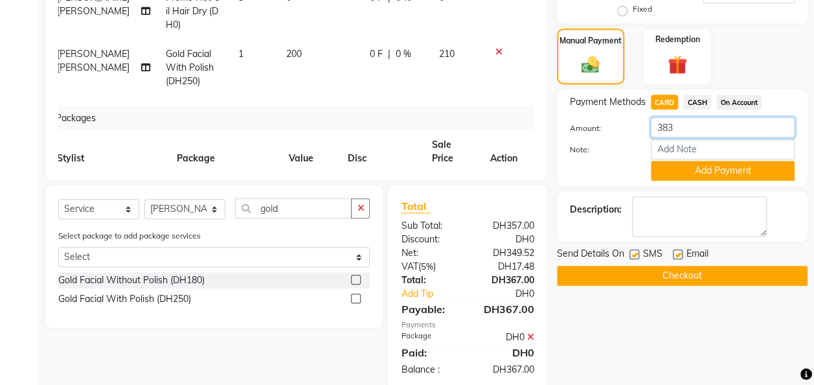
scroll to position [340, 0]
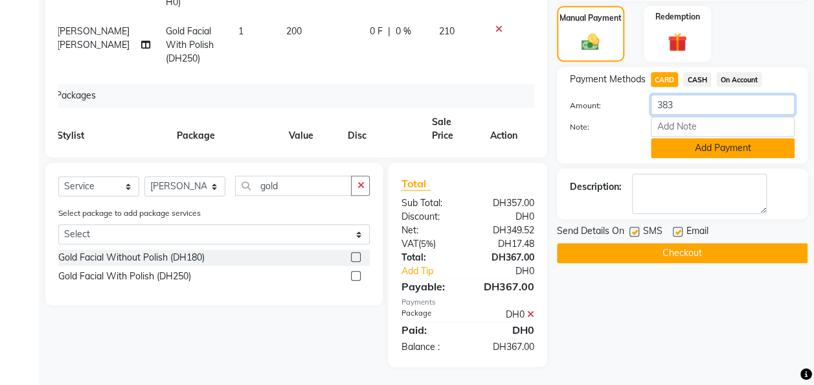
type input "383"
click at [746, 150] on button "Add Payment" at bounding box center [723, 148] width 144 height 20
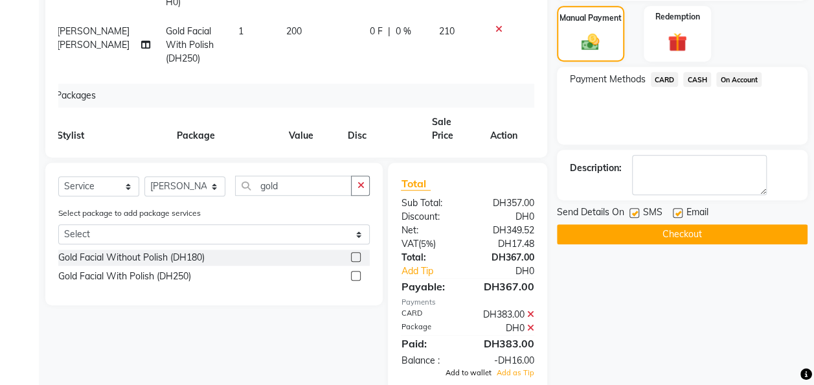
click at [483, 374] on span "Add to wallet" at bounding box center [469, 372] width 46 height 9
click at [691, 230] on button "Checkout" at bounding box center [682, 234] width 251 height 20
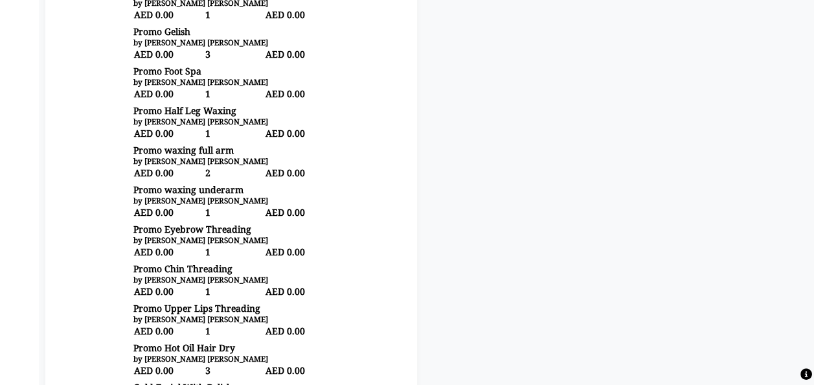
scroll to position [350, 0]
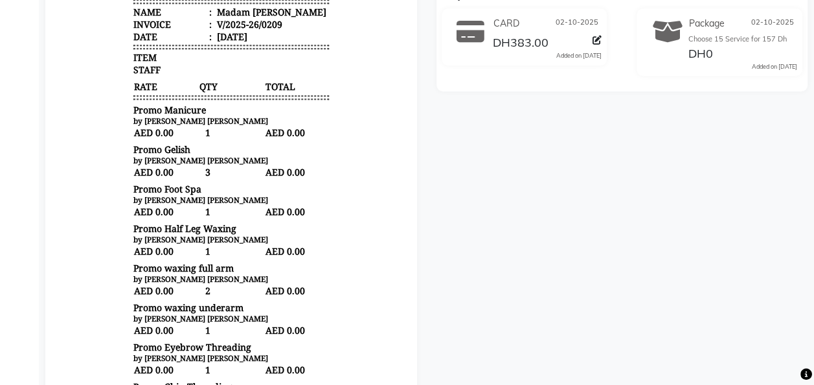
scroll to position [4, 0]
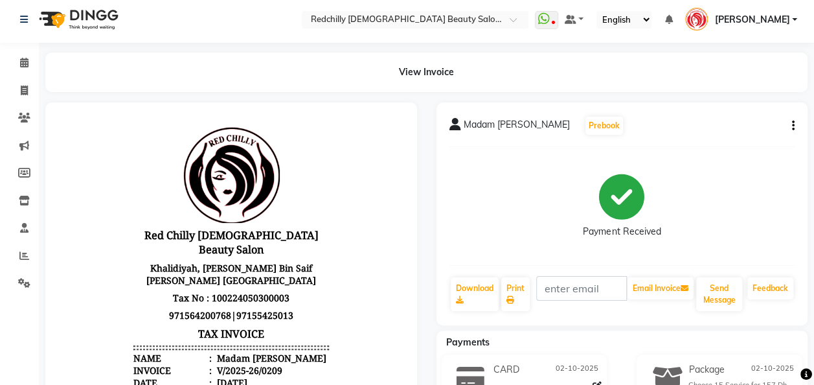
select select "8996"
select select "service"
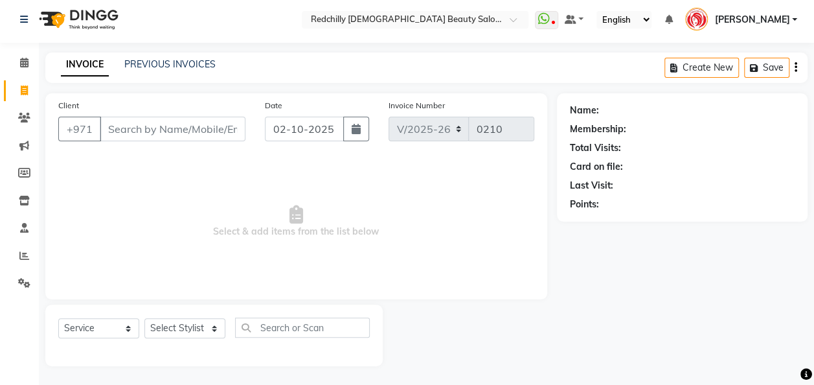
click at [138, 131] on input "Client" at bounding box center [173, 129] width 146 height 25
click at [23, 95] on icon at bounding box center [24, 91] width 7 height 10
select select "service"
type input "0210"
select select "8996"
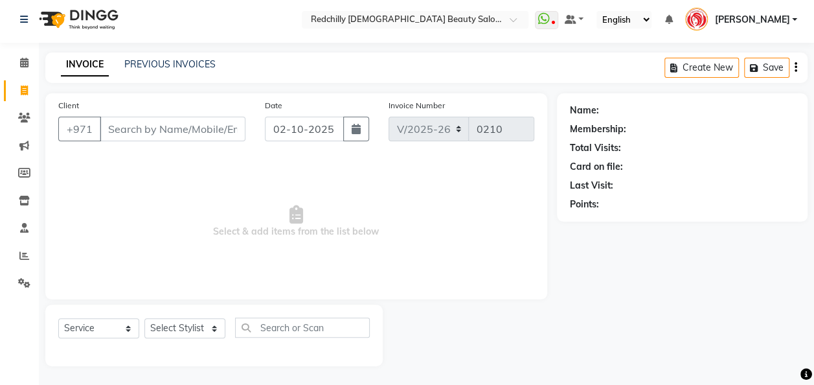
click at [118, 124] on input "Client" at bounding box center [173, 129] width 146 height 25
click at [118, 132] on input "Client" at bounding box center [173, 129] width 146 height 25
click at [113, 128] on input "Client" at bounding box center [173, 129] width 146 height 25
